Goal: Check status: Check status

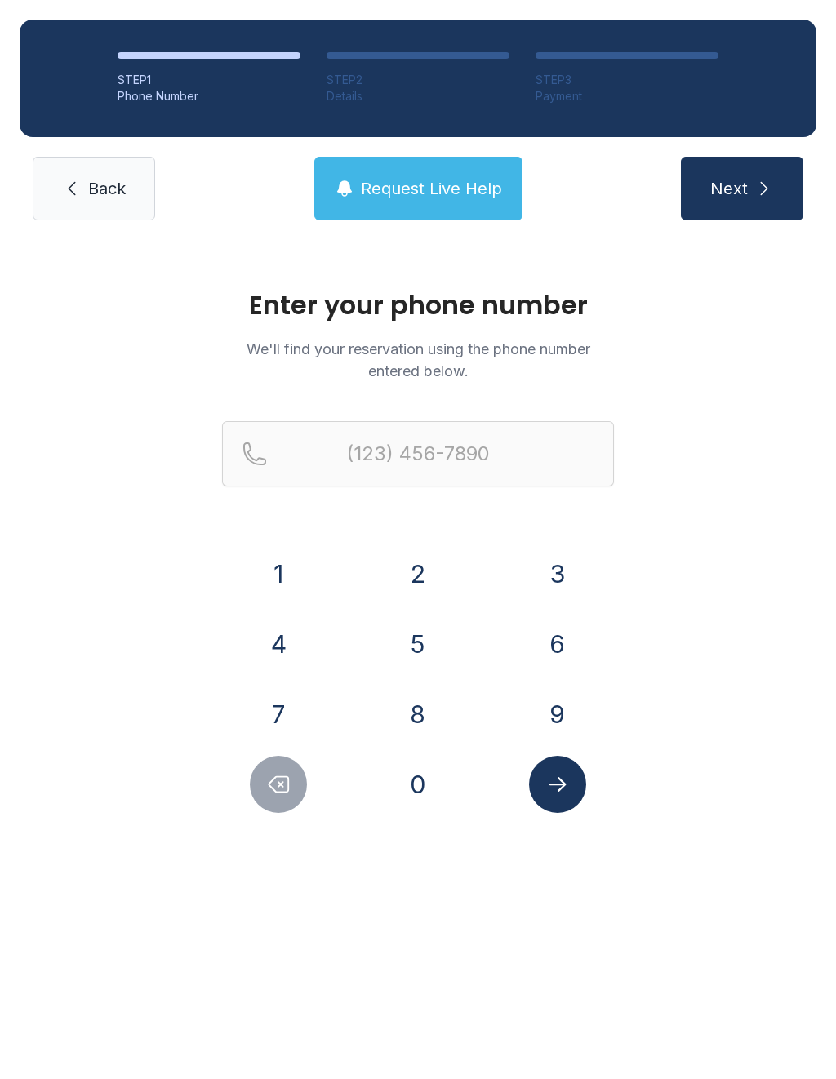
click at [428, 712] on button "8" at bounding box center [417, 714] width 57 height 57
click at [421, 779] on button "0" at bounding box center [417, 784] width 57 height 57
click at [287, 643] on button "4" at bounding box center [278, 644] width 57 height 57
click at [302, 649] on button "4" at bounding box center [278, 644] width 57 height 57
click at [430, 658] on button "5" at bounding box center [417, 644] width 57 height 57
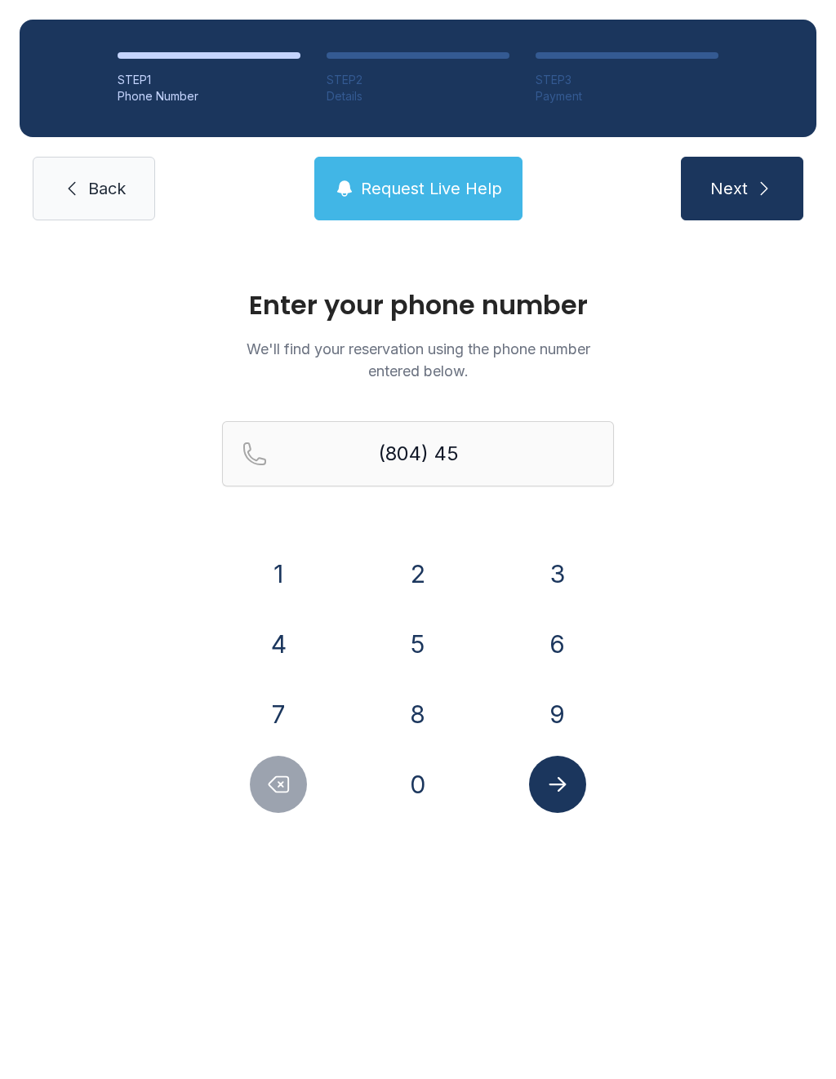
click at [289, 656] on button "4" at bounding box center [278, 644] width 57 height 57
click at [562, 657] on button "6" at bounding box center [557, 644] width 57 height 57
click at [293, 570] on button "1" at bounding box center [278, 573] width 57 height 57
click at [284, 655] on button "4" at bounding box center [278, 644] width 57 height 57
click at [287, 719] on button "7" at bounding box center [278, 714] width 57 height 57
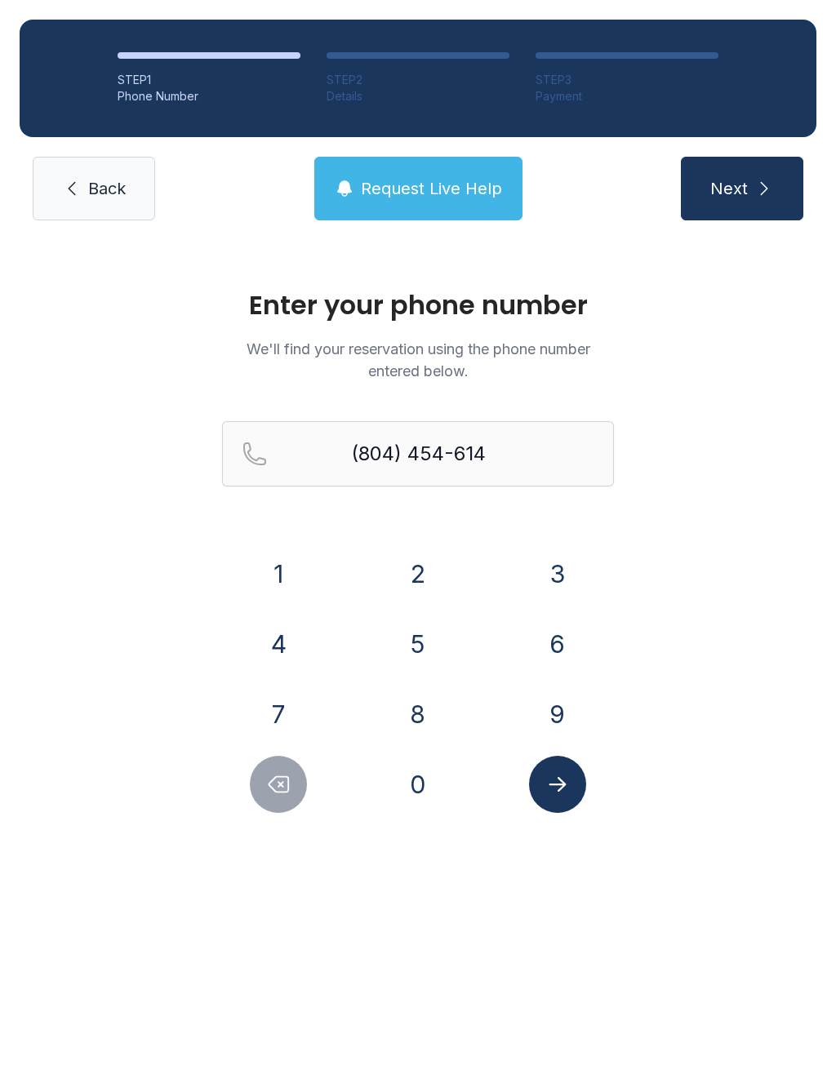
type input "[PHONE_NUMBER]"
click at [732, 182] on span "Next" at bounding box center [729, 188] width 38 height 23
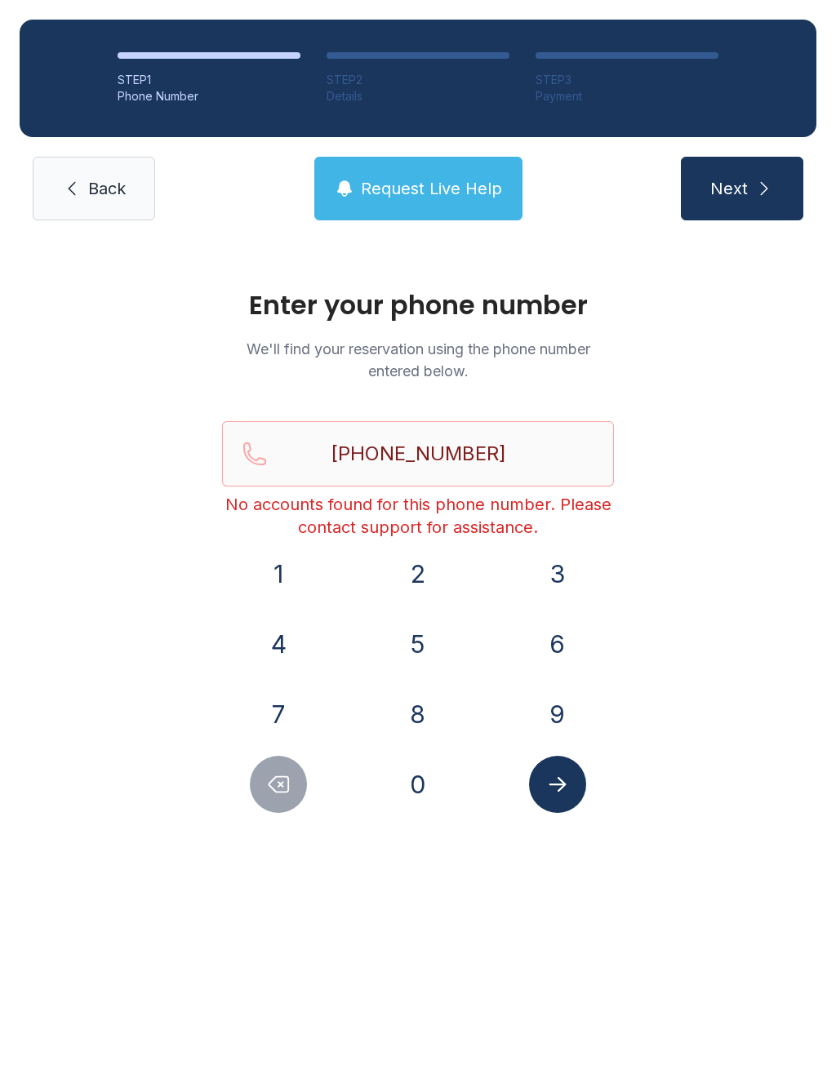
click at [440, 195] on span "Request Live Help" at bounding box center [431, 188] width 141 height 23
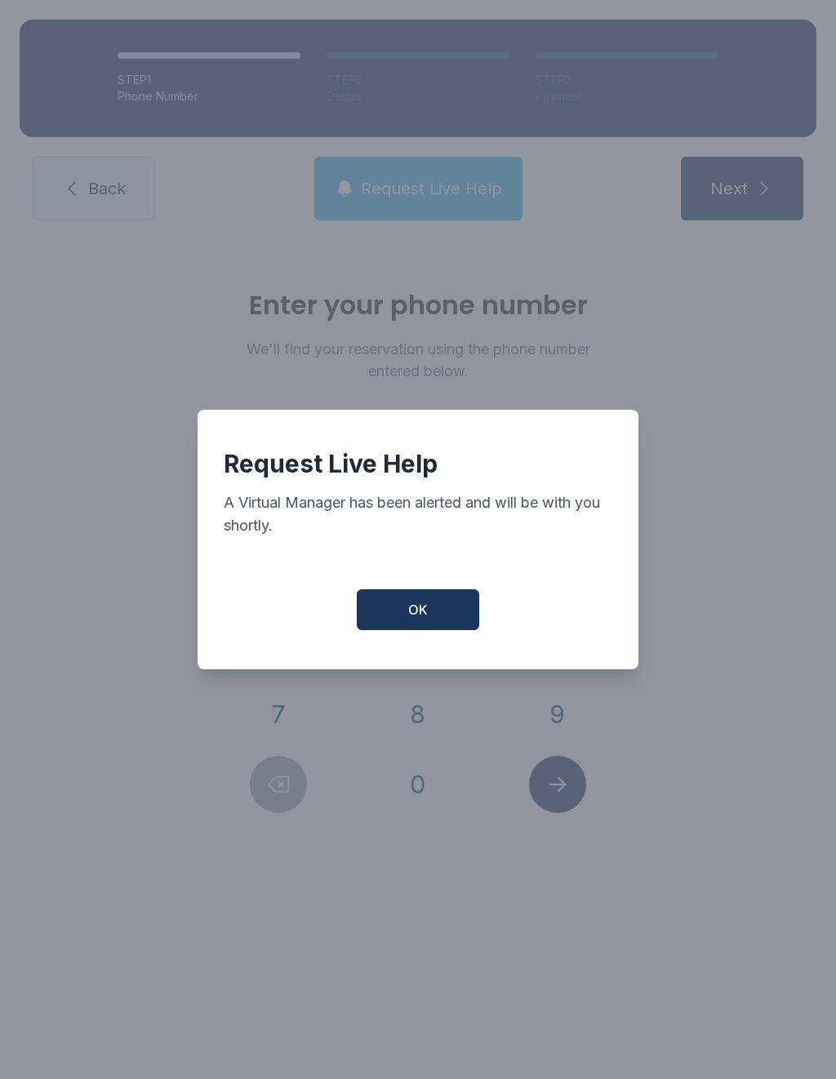
click at [430, 622] on button "OK" at bounding box center [418, 610] width 122 height 41
